Goal: Navigation & Orientation: Find specific page/section

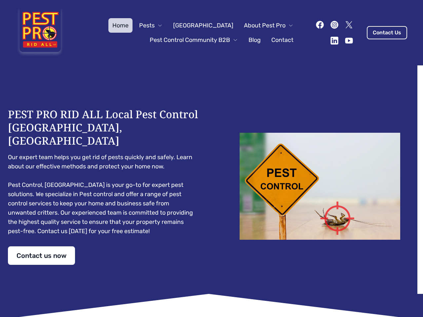
click at [211, 158] on div "PEST PRO RID ALL Local Pest Control [GEOGRAPHIC_DATA], [GEOGRAPHIC_DATA] Our ex…" at bounding box center [211, 186] width 407 height 157
click at [155, 25] on span "Pests" at bounding box center [147, 25] width 16 height 9
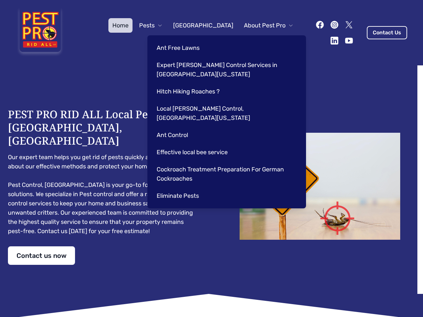
click at [262, 25] on span "About Pest Pro" at bounding box center [265, 25] width 42 height 9
click at [187, 40] on div "Ant Free Lawns Expert [PERSON_NAME] Control Services in [GEOGRAPHIC_DATA] [US_S…" at bounding box center [226, 121] width 158 height 173
